Goal: Navigation & Orientation: Find specific page/section

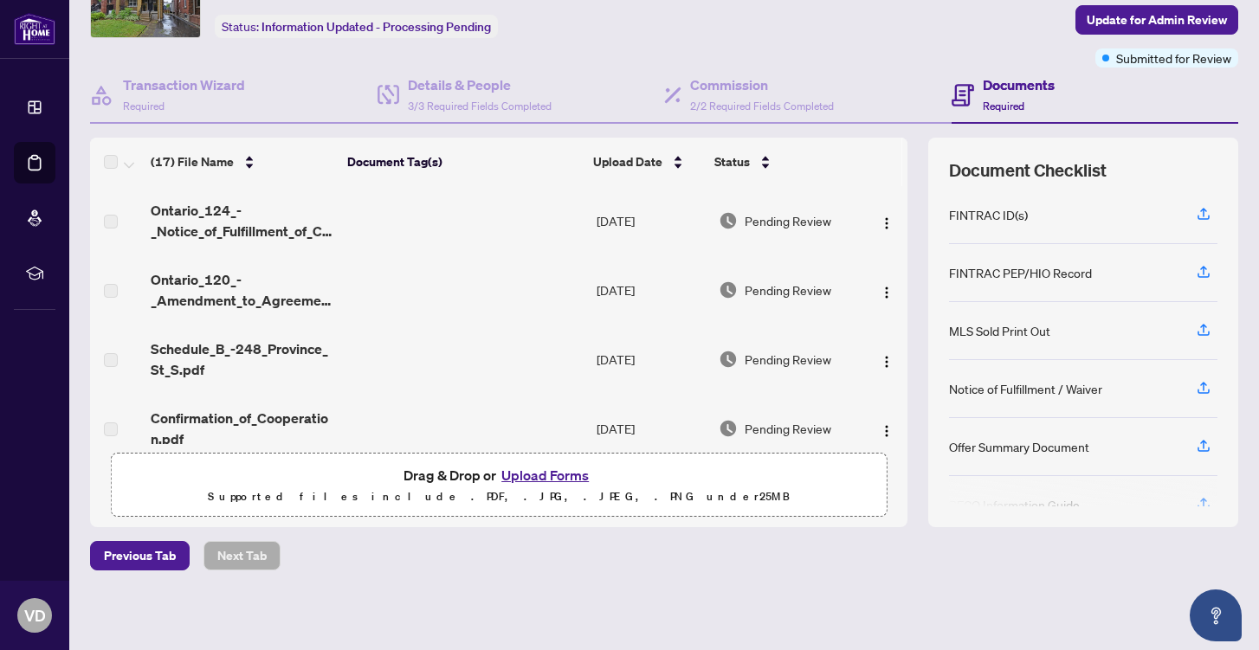
scroll to position [209, 0]
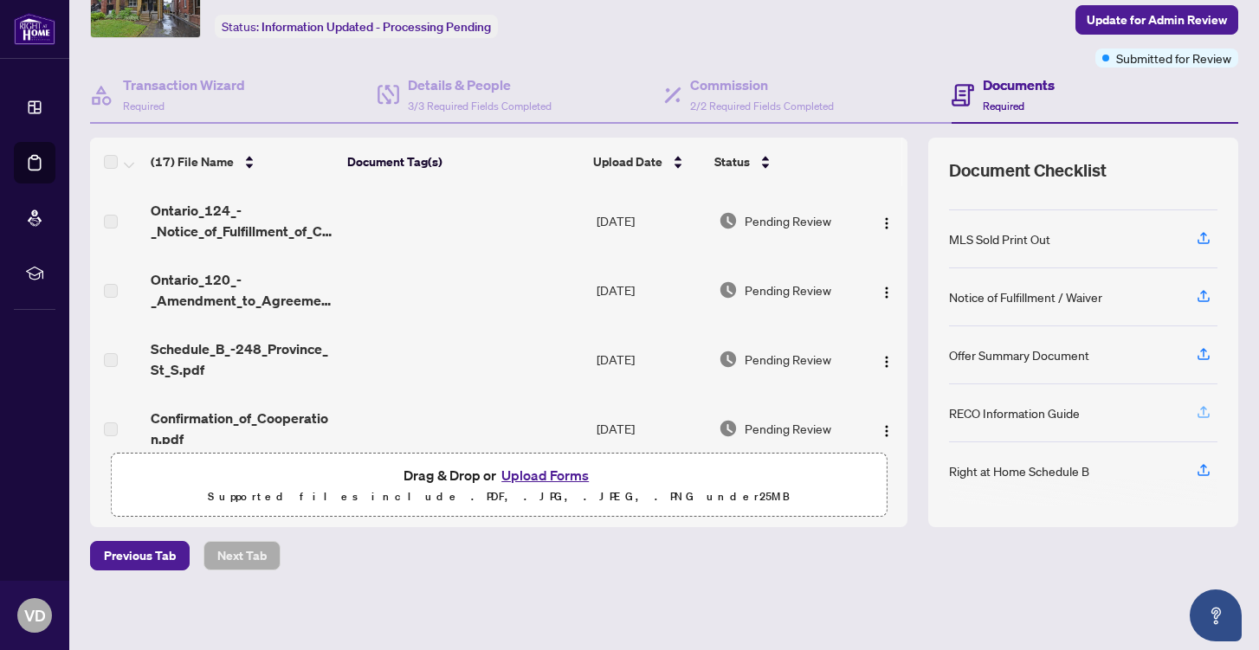
click at [1204, 406] on icon "button" at bounding box center [1203, 410] width 7 height 9
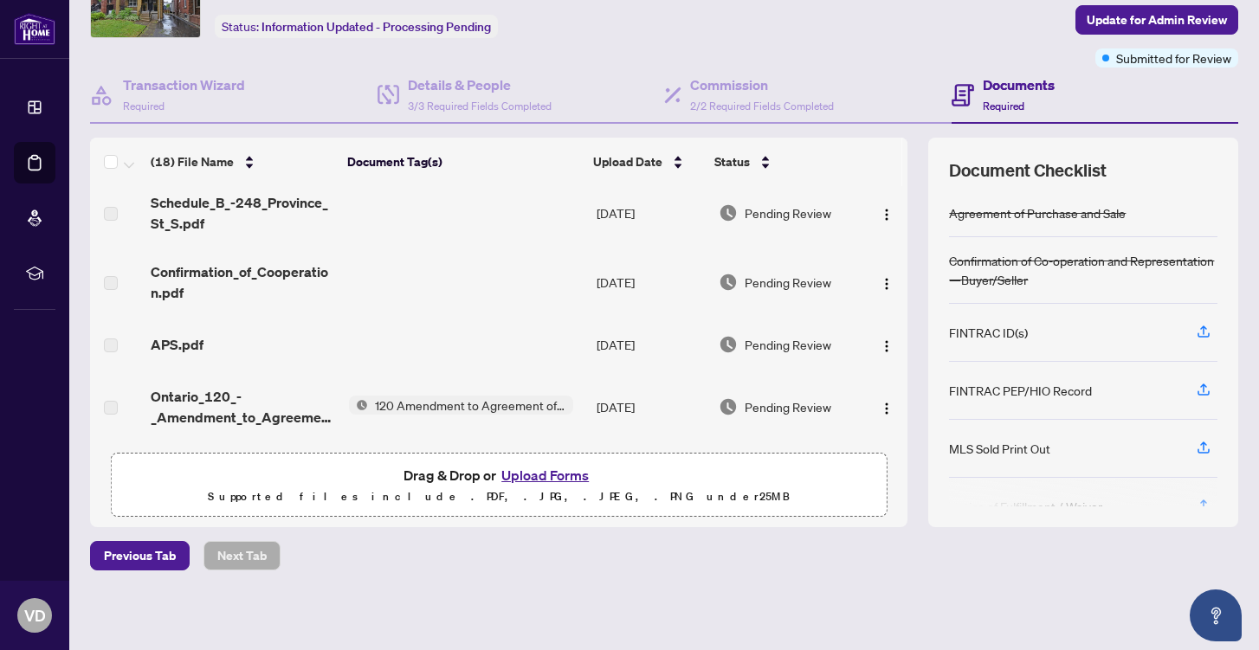
scroll to position [0, 0]
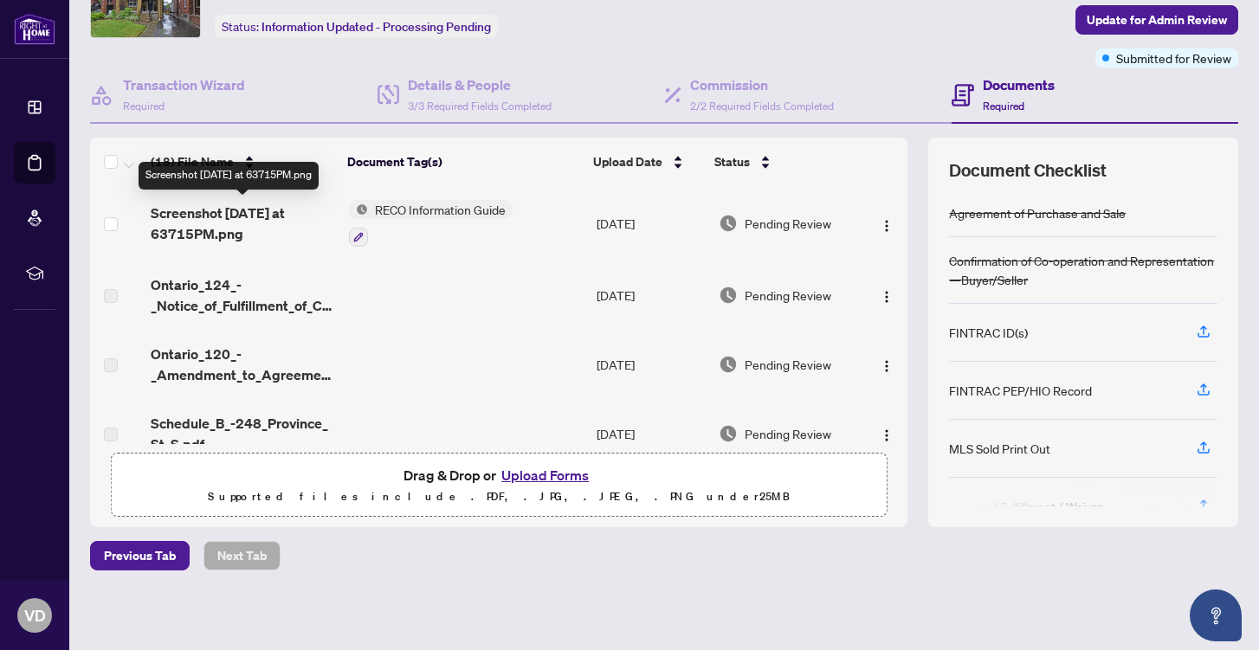
click at [281, 211] on span "Screenshot [DATE] at 63715PM.png" at bounding box center [243, 224] width 184 height 42
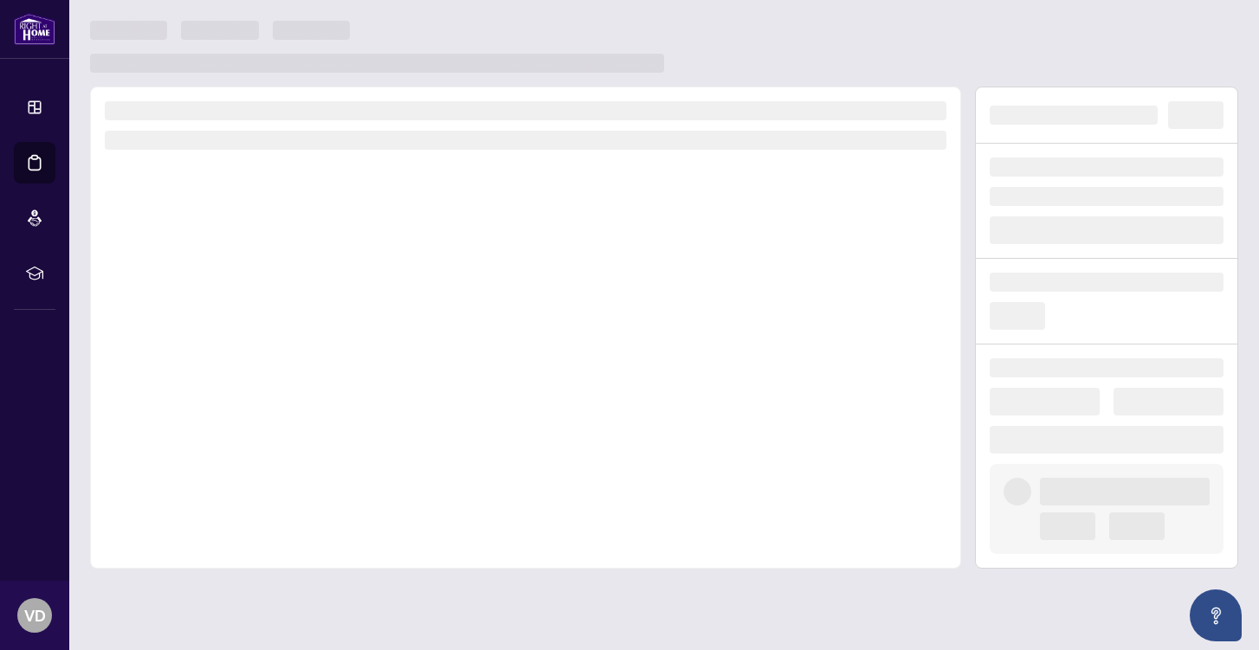
click at [281, 211] on div at bounding box center [525, 328] width 871 height 482
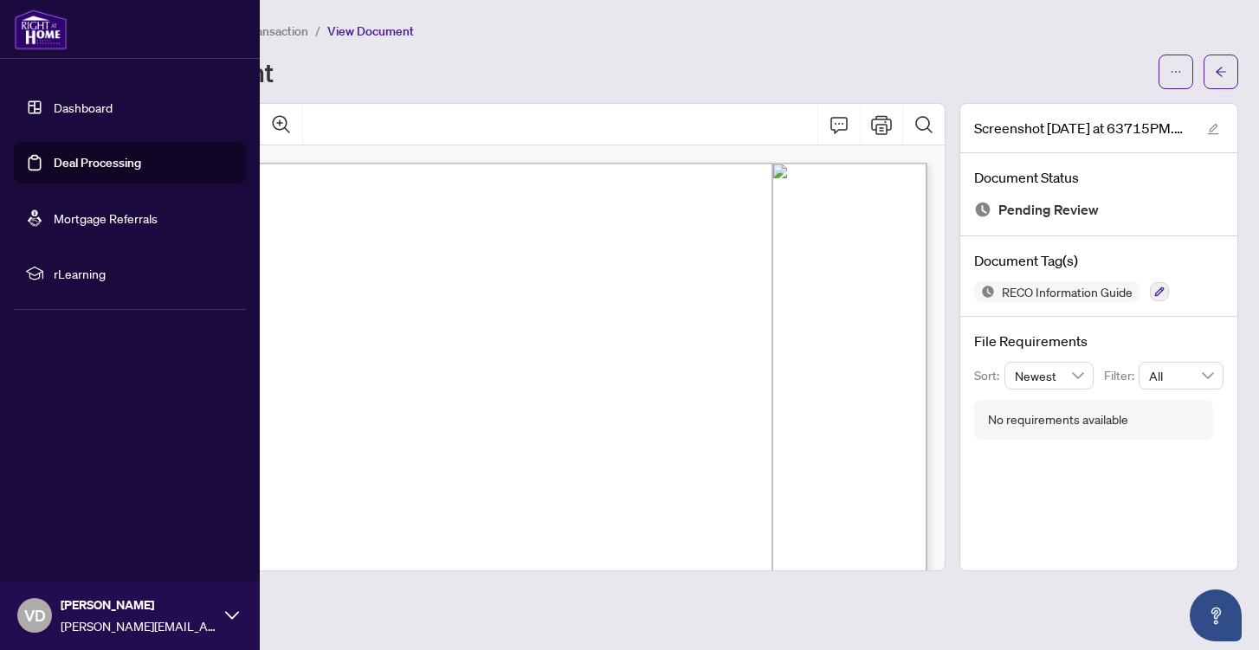
click at [61, 100] on link "Dashboard" at bounding box center [83, 108] width 59 height 16
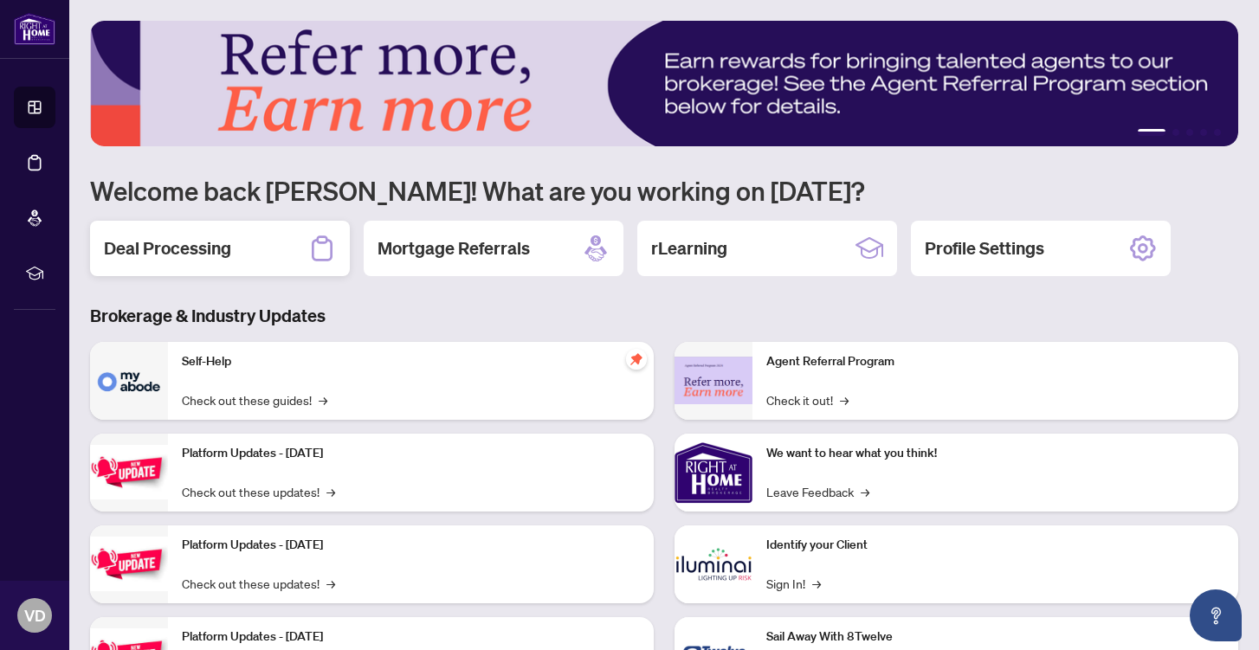
click at [232, 250] on div "Deal Processing" at bounding box center [220, 248] width 260 height 55
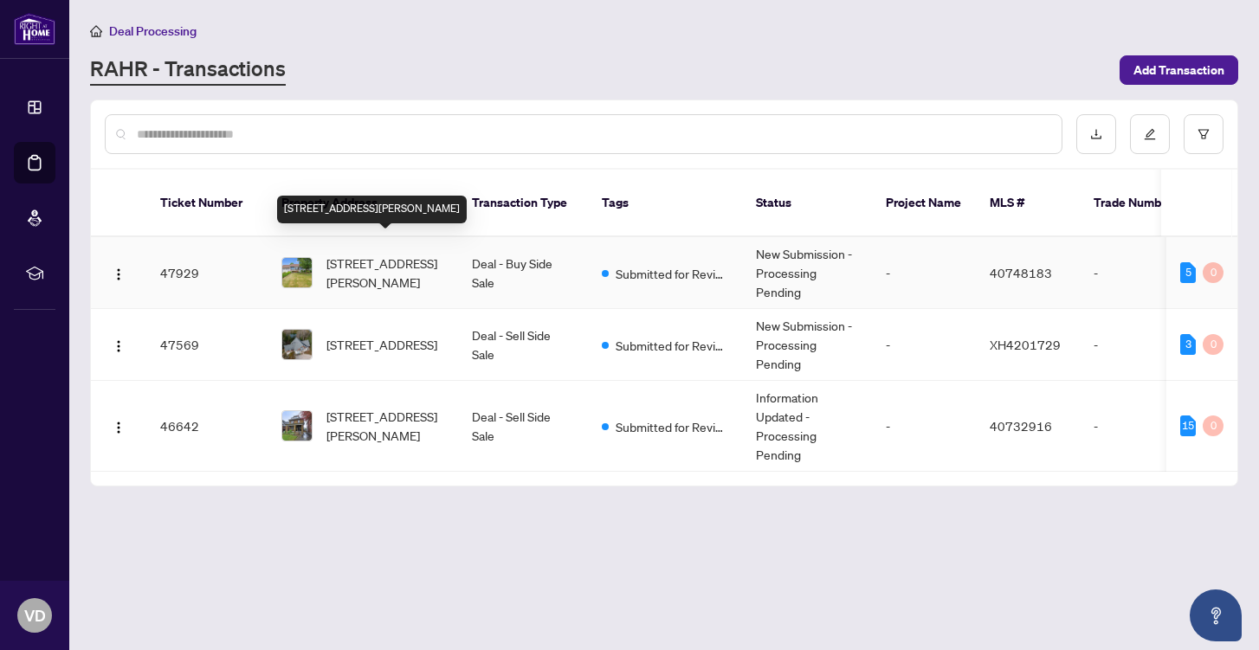
click at [370, 254] on span "[STREET_ADDRESS][PERSON_NAME]" at bounding box center [385, 273] width 118 height 38
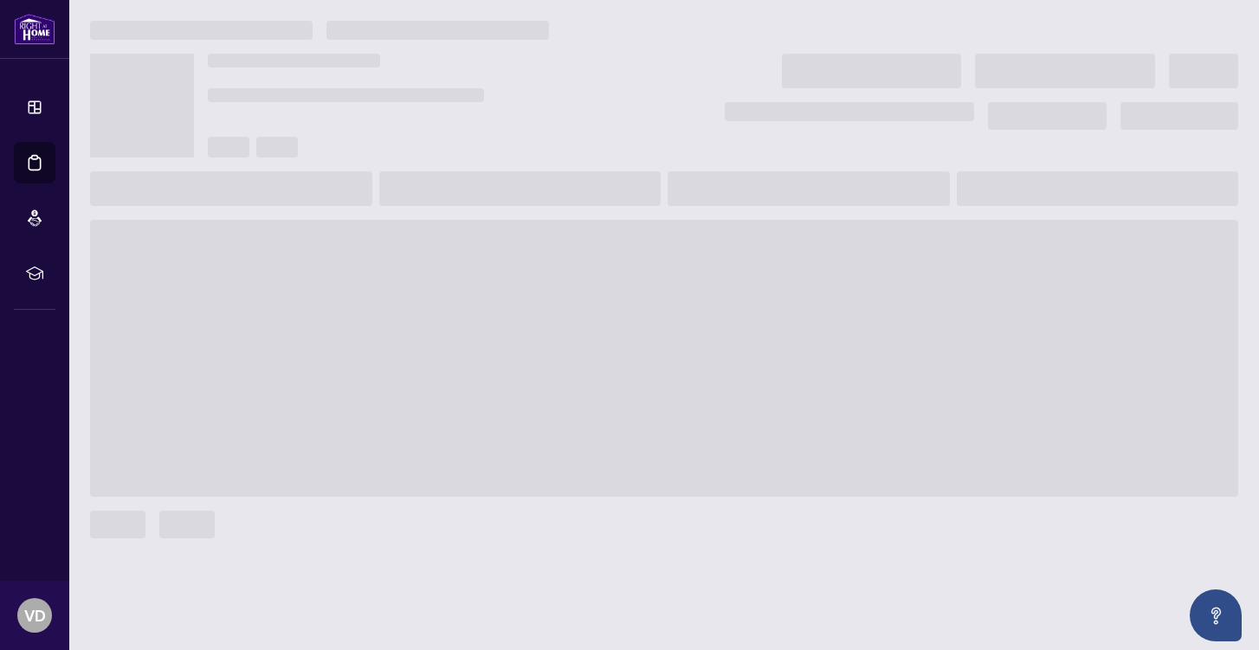
click at [370, 246] on span at bounding box center [664, 358] width 1148 height 277
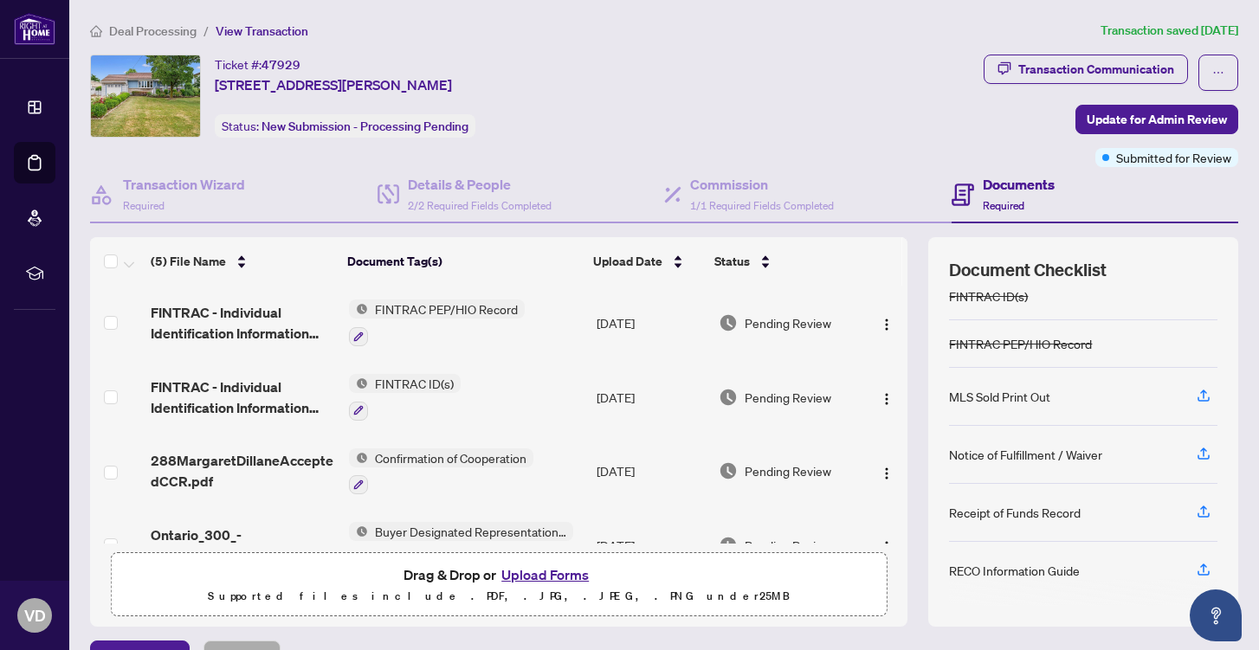
scroll to position [100, 0]
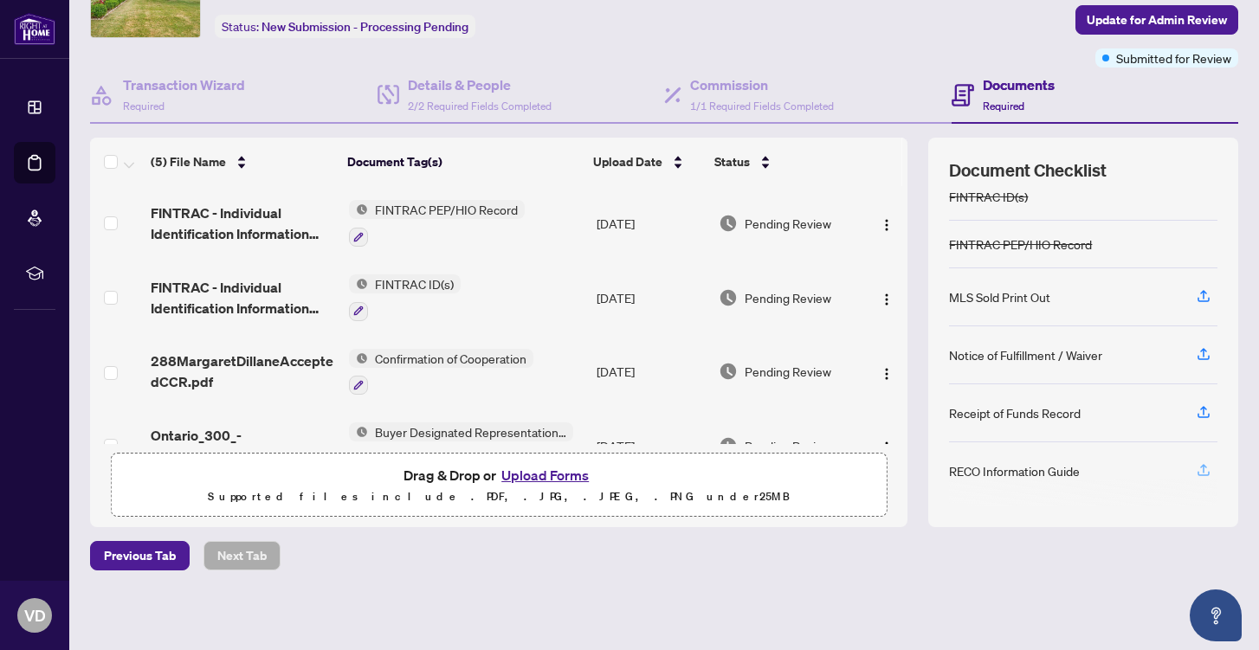
click at [1212, 472] on button "button" at bounding box center [1203, 470] width 28 height 29
